Goal: Task Accomplishment & Management: Complete application form

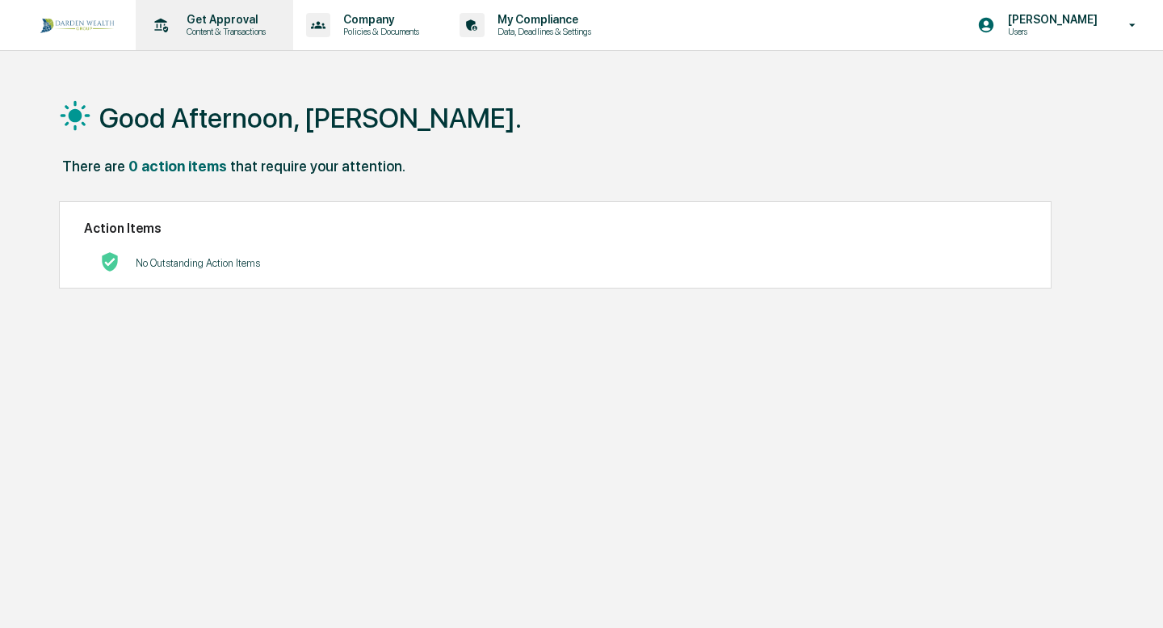
click at [199, 24] on p "Get Approval" at bounding box center [224, 19] width 100 height 13
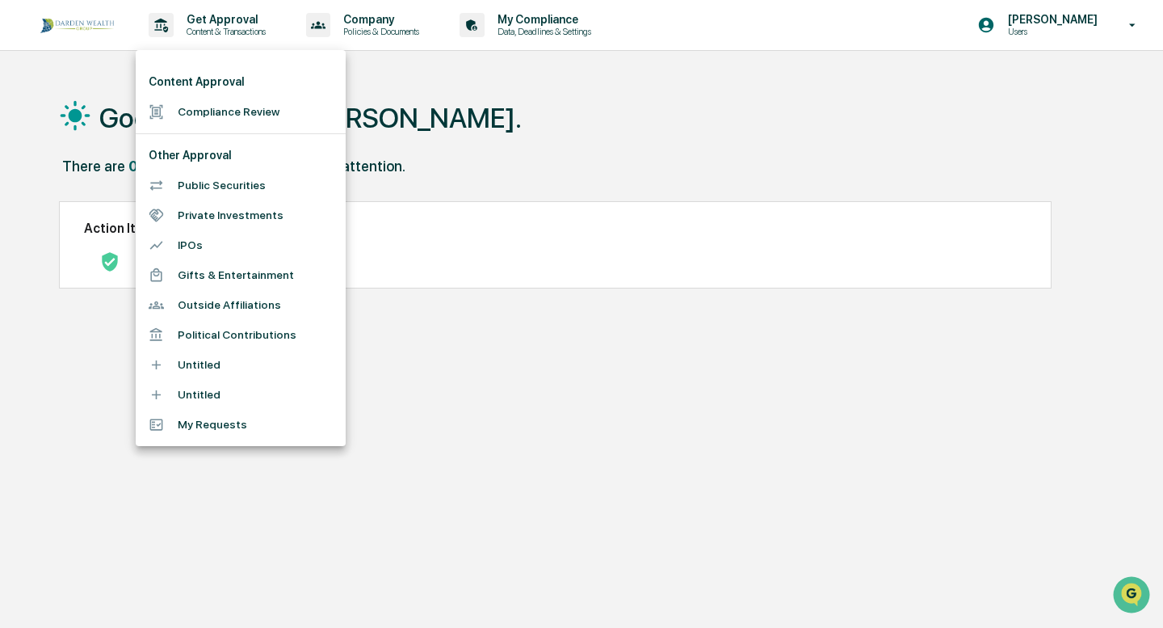
click at [208, 111] on li "Compliance Review" at bounding box center [241, 112] width 210 height 30
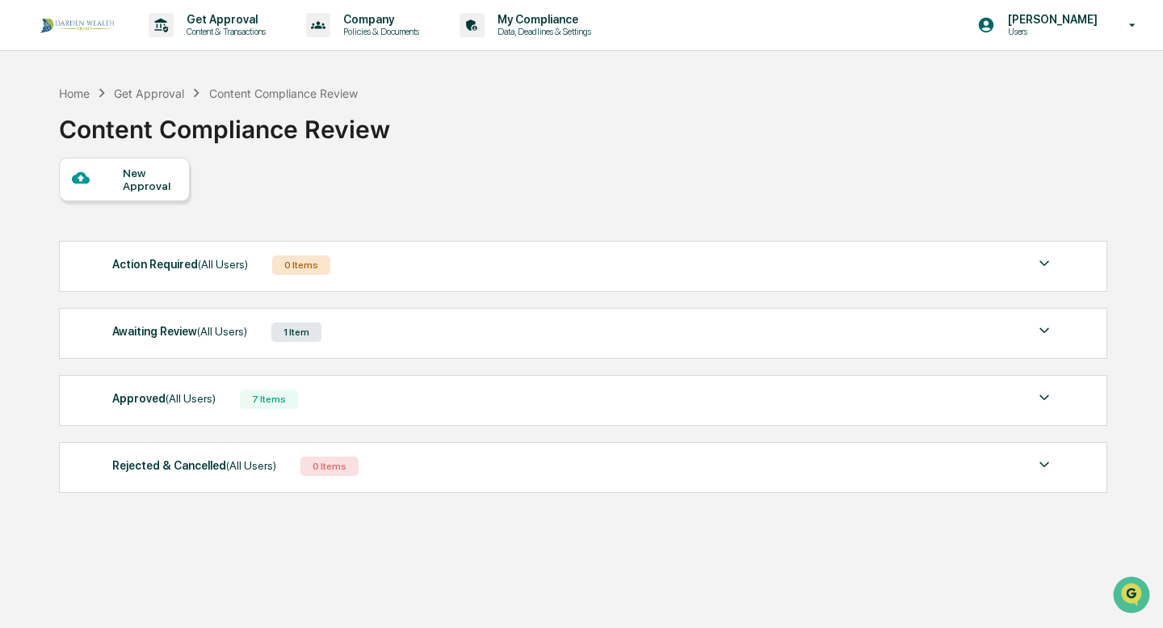
click at [160, 170] on div "New Approval" at bounding box center [150, 179] width 54 height 26
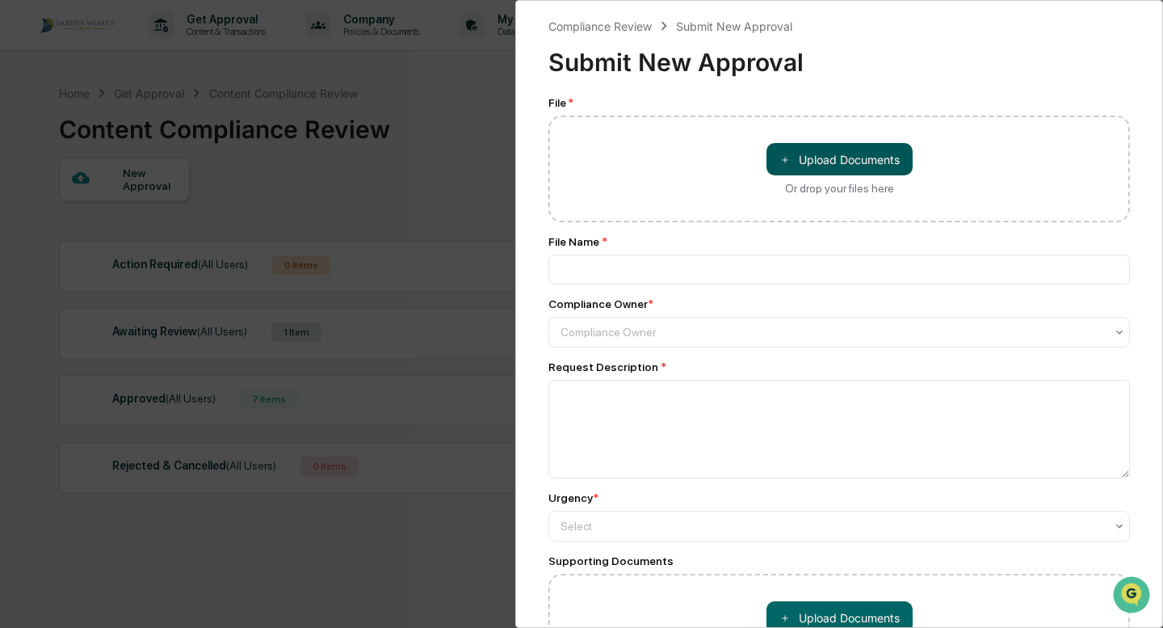
click at [818, 160] on button "＋ Upload Documents" at bounding box center [839, 159] width 146 height 32
type input "**********"
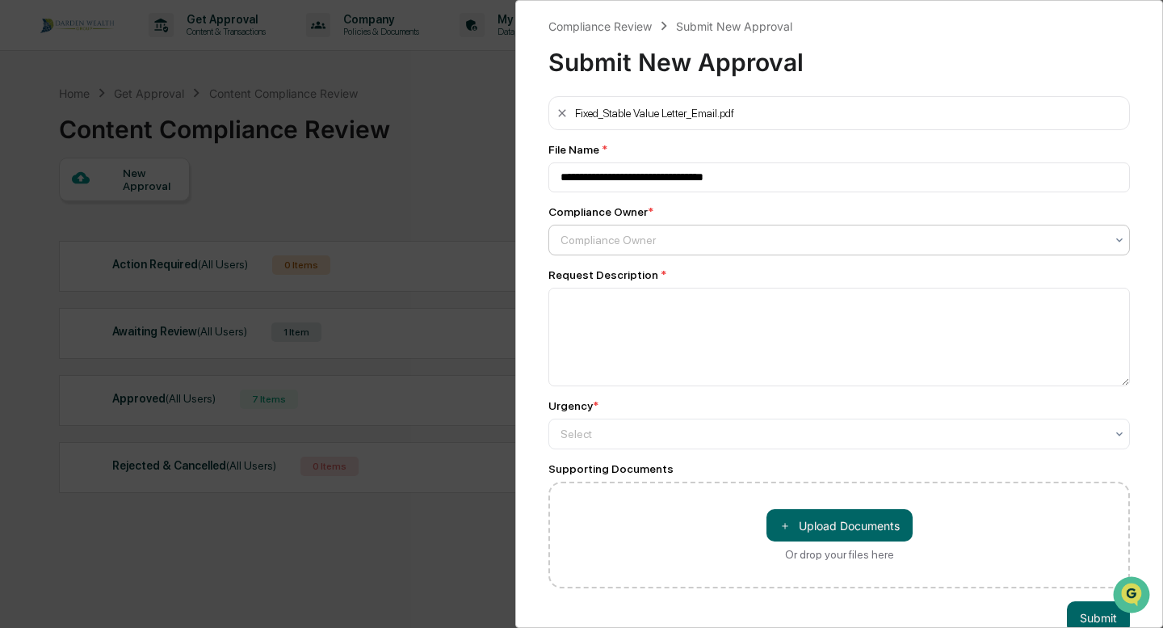
click at [684, 250] on div "Compliance Owner" at bounding box center [832, 240] width 560 height 23
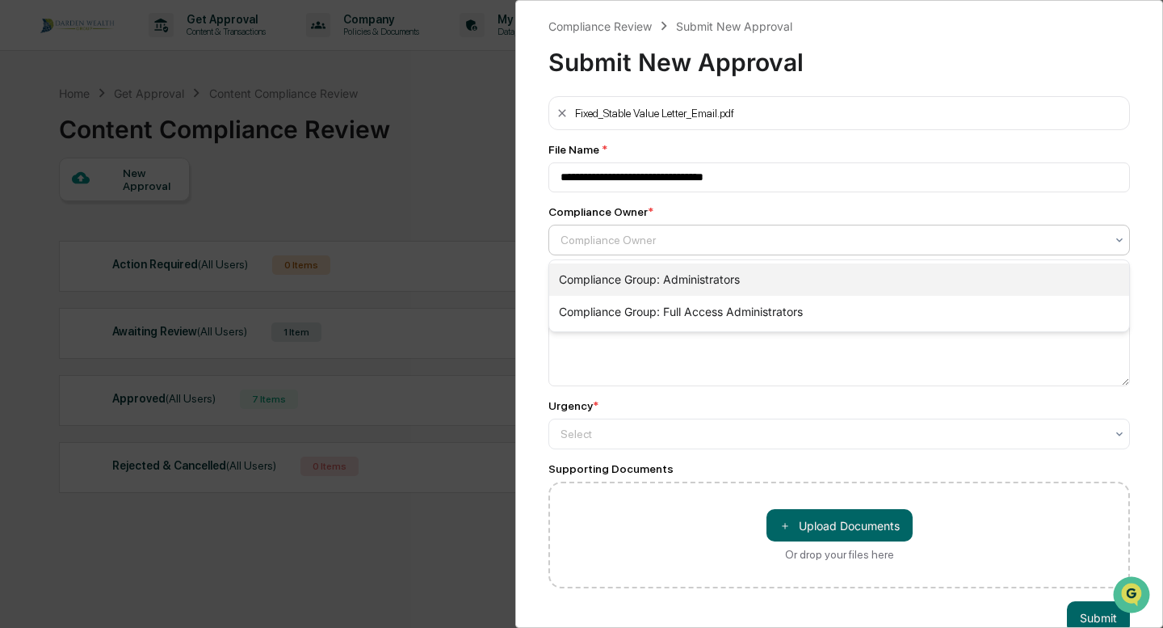
click at [670, 283] on div "Compliance Group: Administrators" at bounding box center [839, 279] width 580 height 32
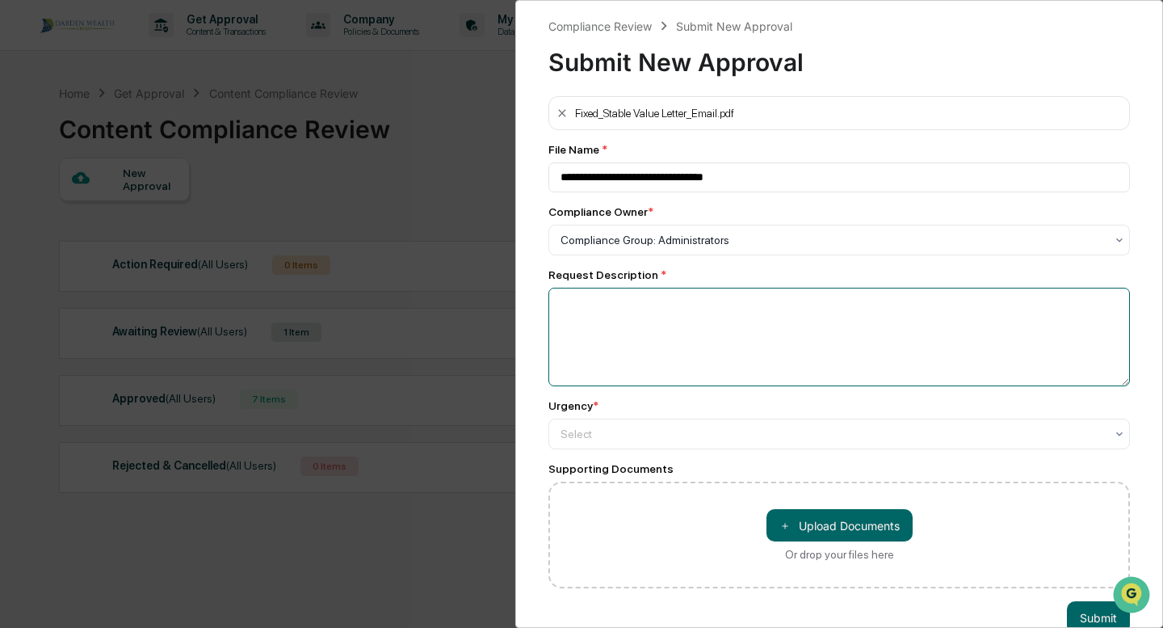
click at [642, 323] on textarea at bounding box center [838, 337] width 581 height 99
type textarea "*"
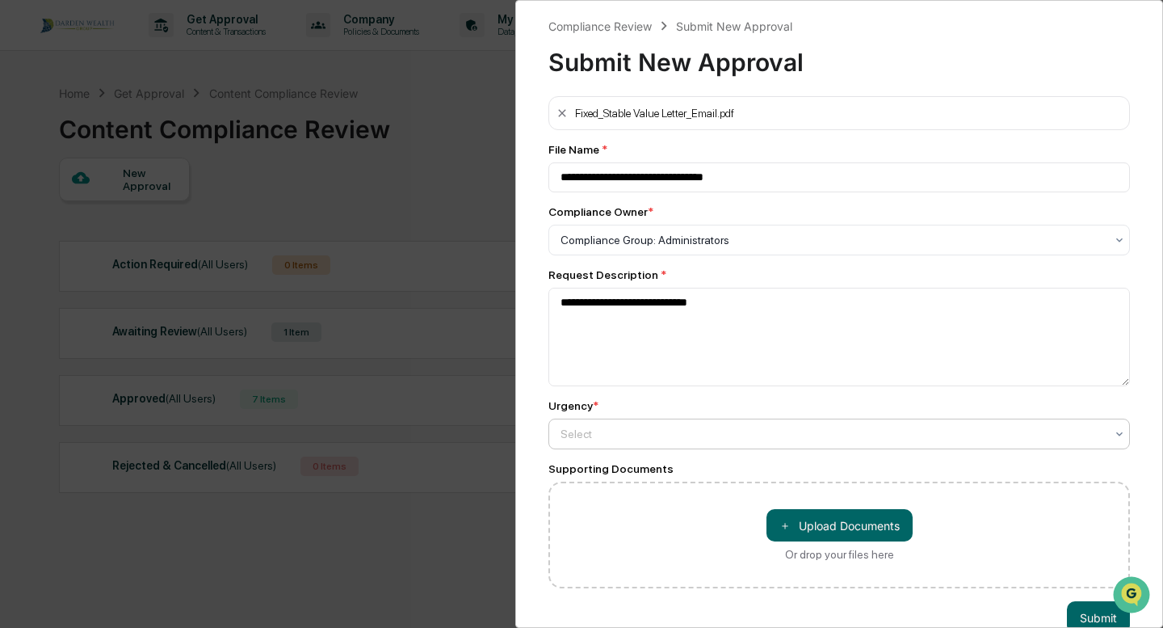
click at [642, 248] on div at bounding box center [832, 240] width 544 height 16
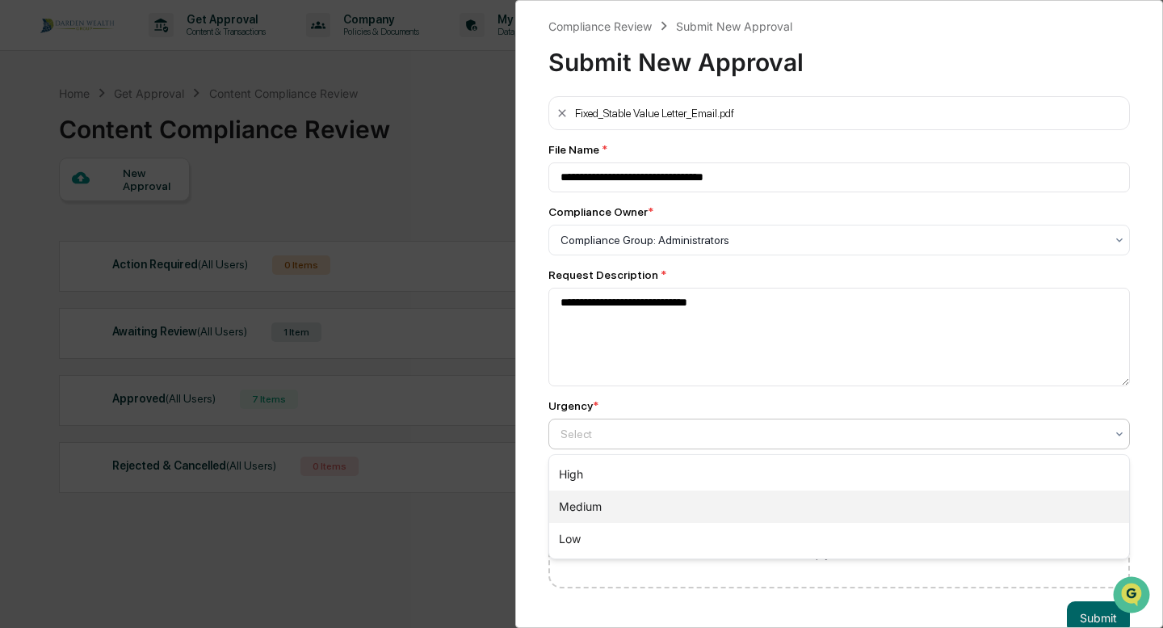
click at [606, 506] on div "Medium" at bounding box center [839, 506] width 580 height 32
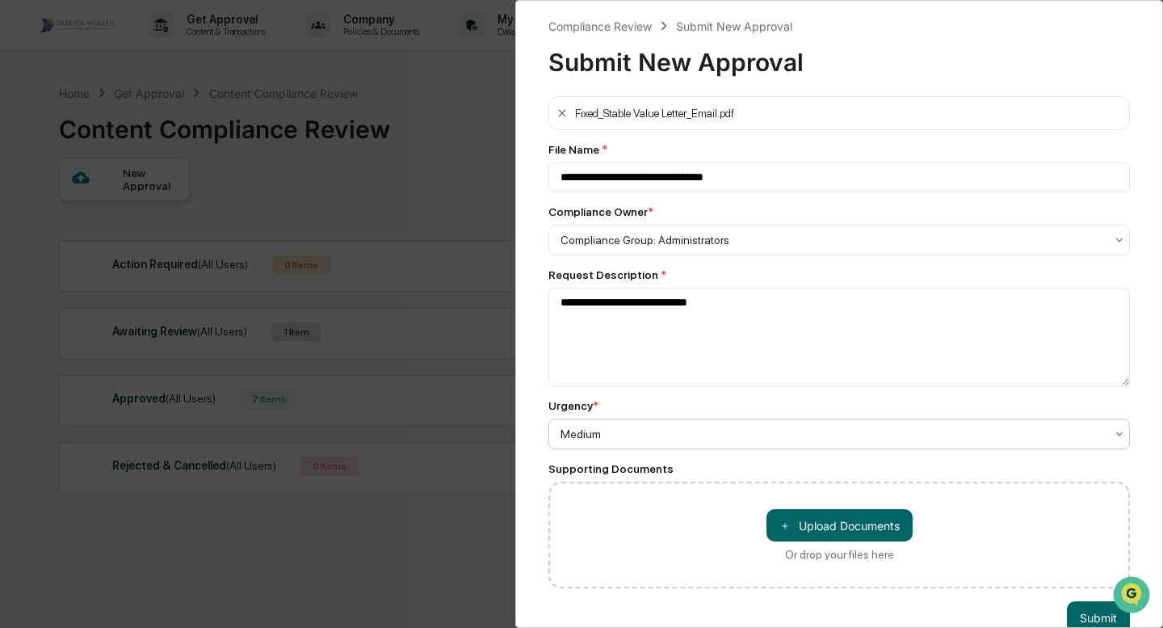
scroll to position [33, 0]
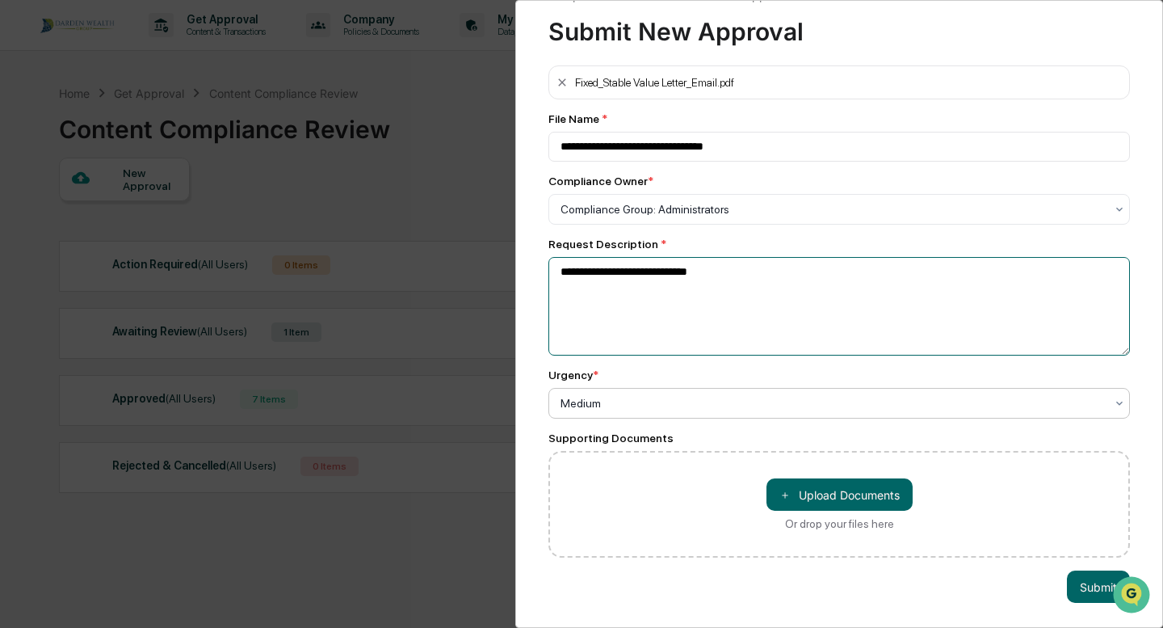
click at [796, 280] on textarea "**********" at bounding box center [838, 306] width 581 height 99
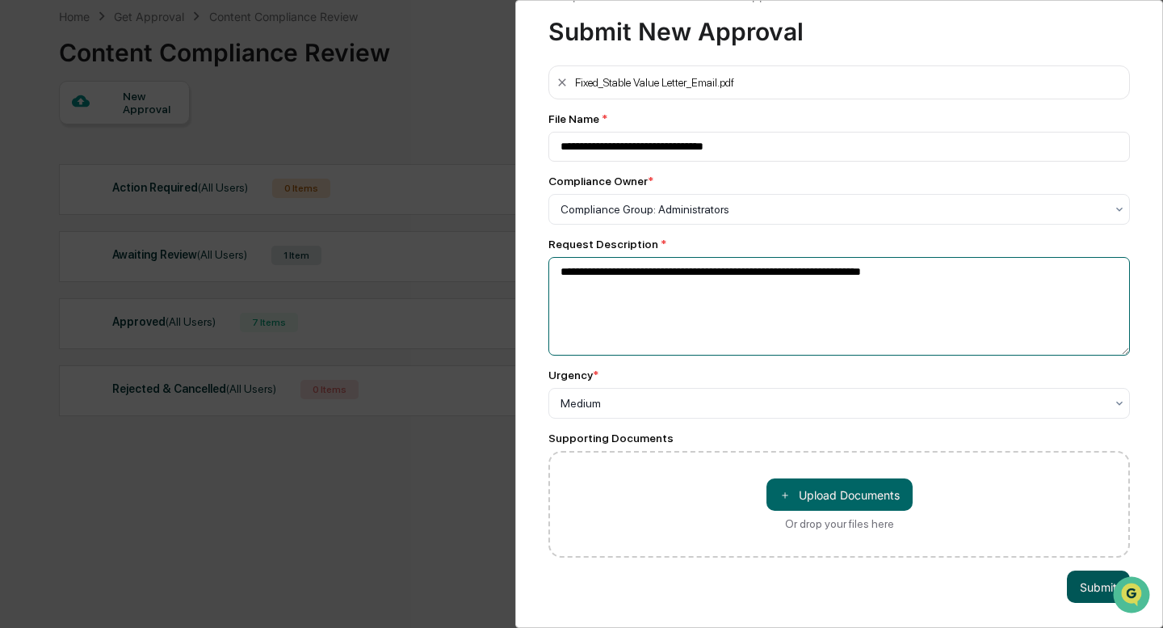
type textarea "**********"
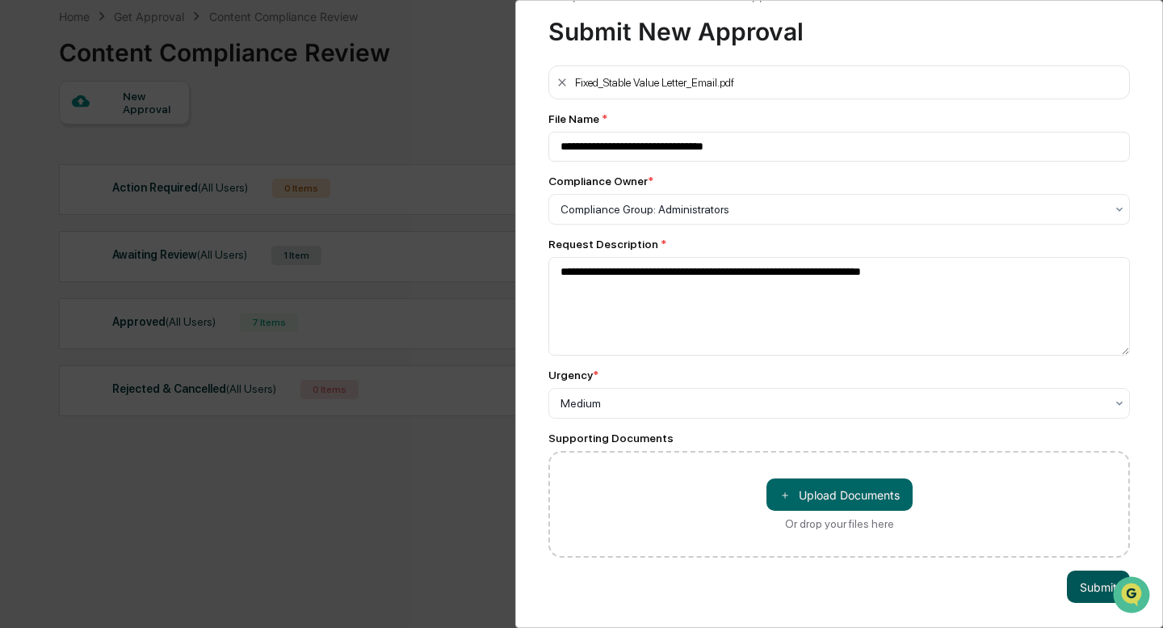
click at [1087, 591] on button "Submit" at bounding box center [1098, 586] width 63 height 32
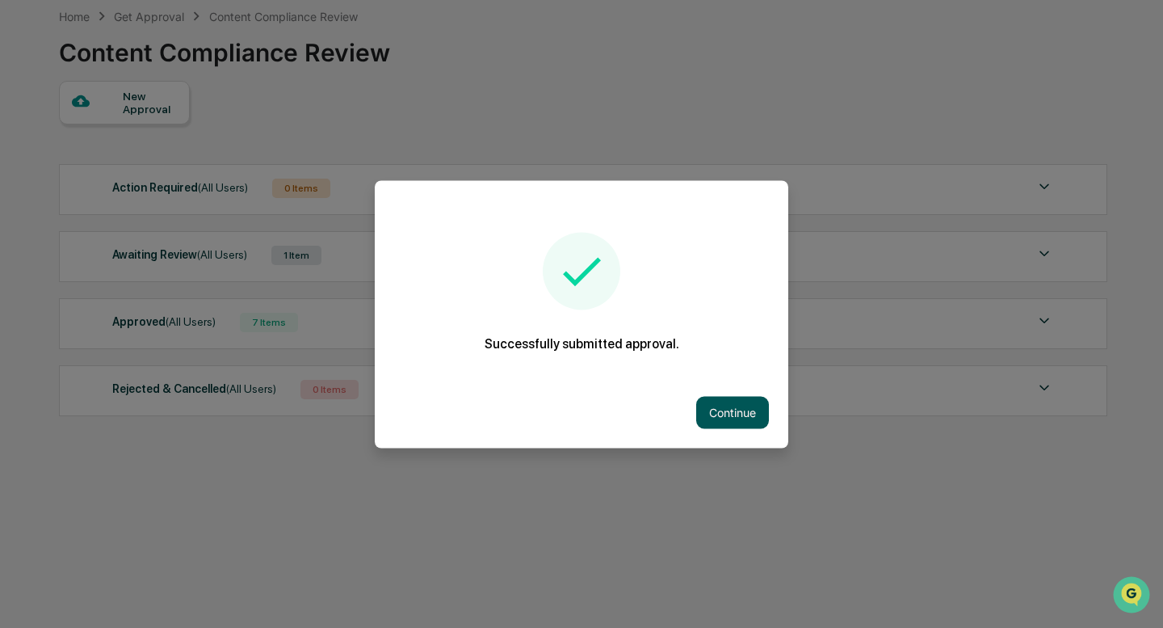
click at [758, 409] on button "Continue" at bounding box center [732, 412] width 73 height 32
